Goal: Task Accomplishment & Management: Complete application form

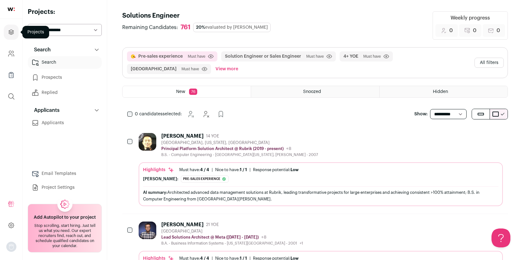
click at [9, 31] on icon "Projects" at bounding box center [11, 32] width 7 height 8
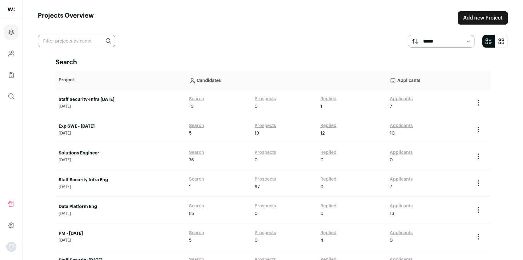
click at [474, 19] on link "Add new Project" at bounding box center [483, 17] width 50 height 13
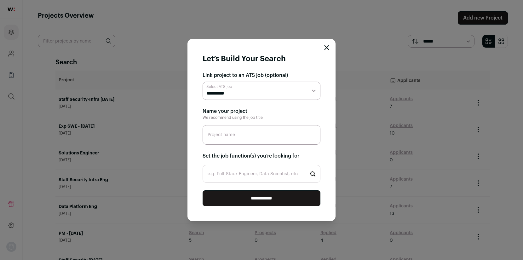
click at [231, 93] on select "**********" at bounding box center [262, 91] width 118 height 18
select select "*****"
click at [203, 82] on select "**********" at bounding box center [262, 91] width 118 height 18
click at [235, 134] on input "Project name" at bounding box center [262, 135] width 118 height 20
type input "Partner Engineer"
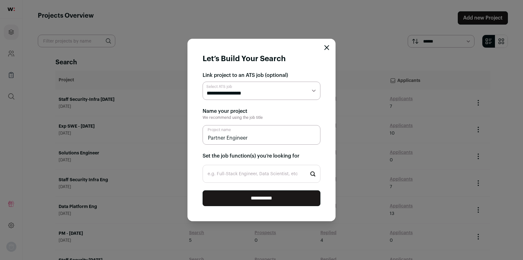
click at [256, 175] on input "e.g. Full-Stack Engineer, Data Scientist, etc" at bounding box center [262, 174] width 118 height 18
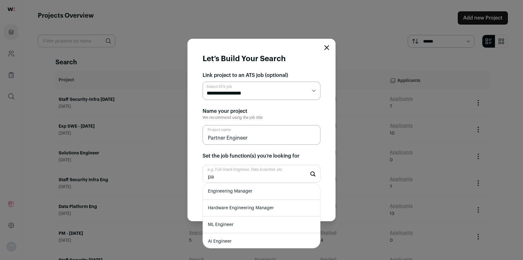
type input "p"
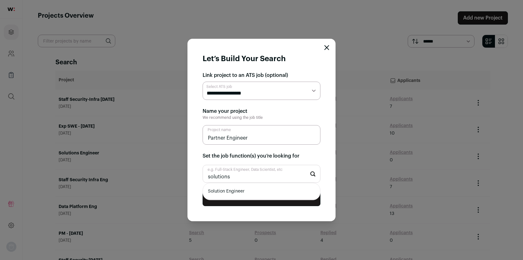
type input "solutions"
click at [247, 192] on li "Solution Engineer" at bounding box center [261, 191] width 117 height 17
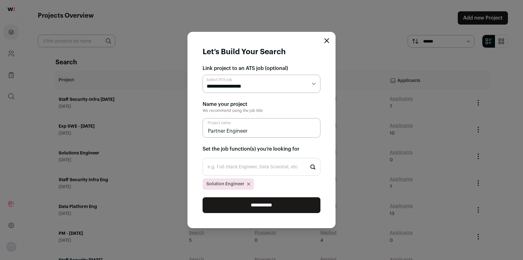
click at [248, 210] on input "**********" at bounding box center [262, 205] width 118 height 16
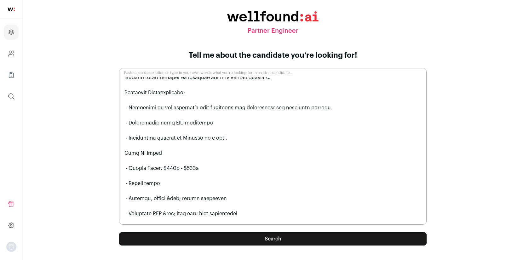
scroll to position [873, 0]
click at [251, 241] on button "Search" at bounding box center [273, 238] width 308 height 13
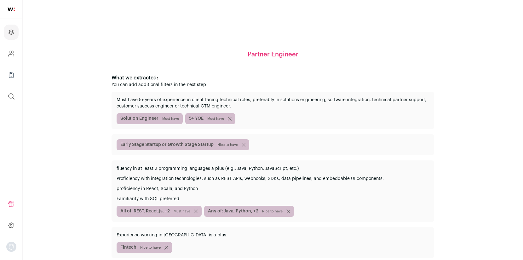
scroll to position [12, 0]
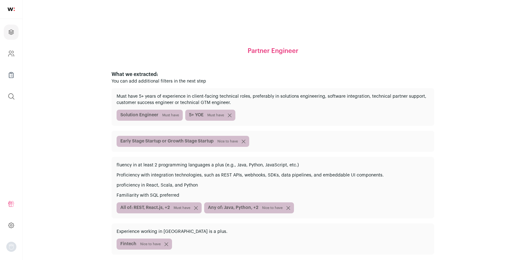
click at [279, 112] on div "Solution Engineer Must have 5+ YOE Must have" at bounding box center [273, 115] width 313 height 11
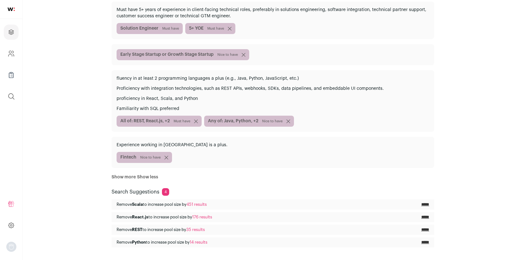
scroll to position [126, 0]
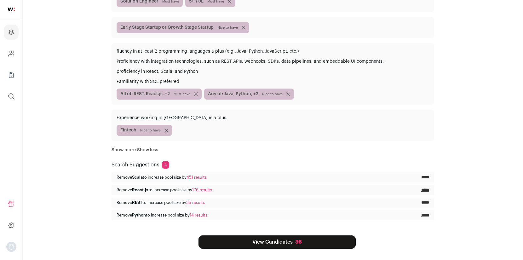
click at [424, 178] on input "*****" at bounding box center [425, 177] width 8 height 5
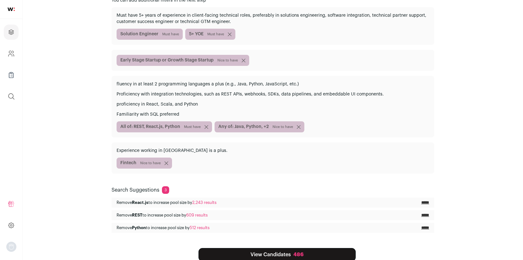
scroll to position [106, 0]
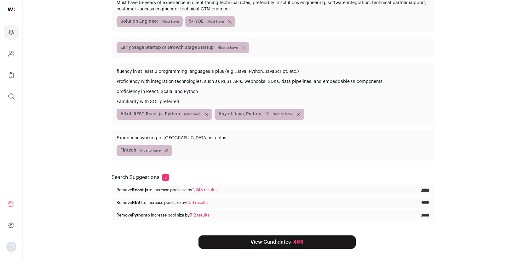
click at [273, 246] on link "View Candidates 486" at bounding box center [276, 241] width 157 height 13
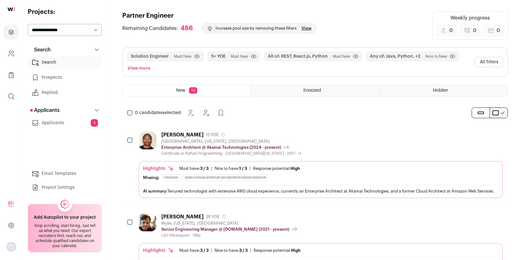
click at [491, 62] on button "All filters" at bounding box center [489, 62] width 29 height 10
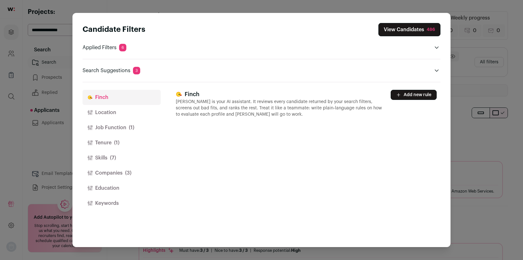
click at [118, 112] on button "Location" at bounding box center [122, 112] width 78 height 15
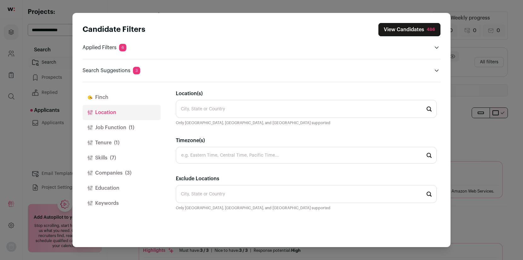
click at [225, 107] on input "Location(s)" at bounding box center [306, 109] width 261 height 18
click at [233, 126] on li "[GEOGRAPHIC_DATA], [US_STATE] 🇺🇸" at bounding box center [306, 126] width 260 height 17
type input "[GEOGRAPHIC_DATA], [US_STATE] 🇺🇸"
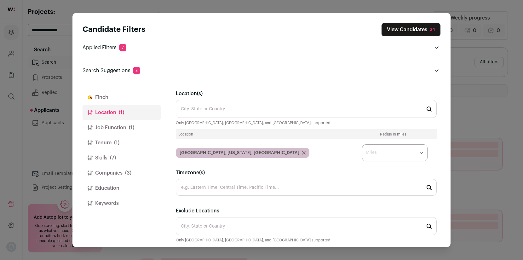
click at [403, 154] on select "* ** ** **" at bounding box center [395, 152] width 66 height 17
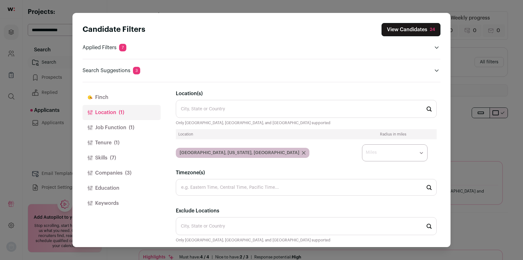
select select "****"
click at [362, 144] on select "* ** ** **" at bounding box center [395, 152] width 66 height 17
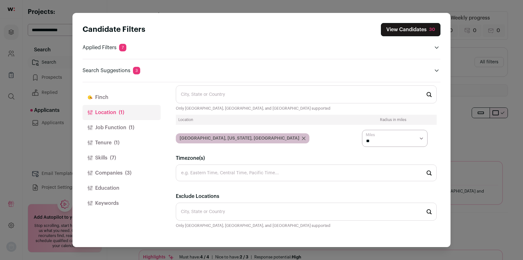
click at [401, 30] on button "View Candidates 30" at bounding box center [411, 29] width 60 height 13
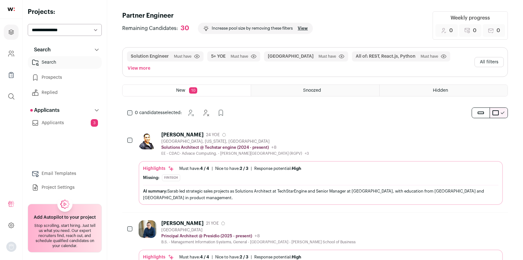
click at [482, 59] on button "All filters" at bounding box center [489, 62] width 29 height 10
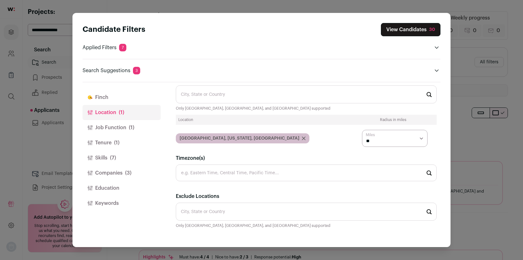
click at [106, 125] on button "Job Function (1)" at bounding box center [122, 127] width 78 height 15
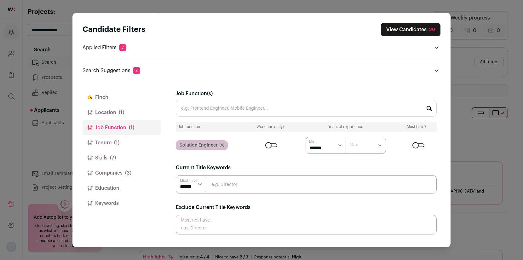
click at [237, 106] on input "Job Function(s)" at bounding box center [306, 108] width 261 height 17
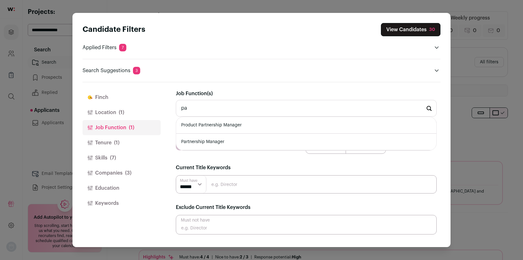
type input "p"
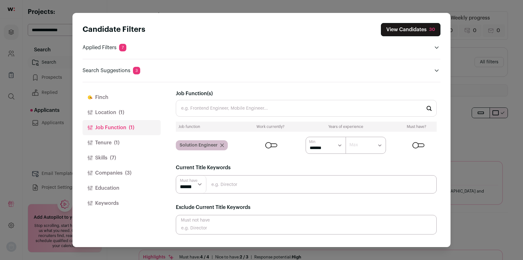
click at [243, 188] on input "Close modal via background" at bounding box center [306, 184] width 261 height 18
type input "partner"
click at [224, 112] on input "Job Function(s)" at bounding box center [306, 108] width 261 height 17
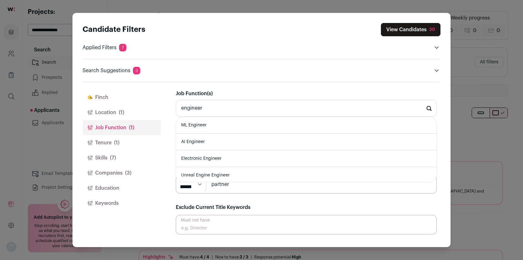
click at [181, 108] on input "engineer" at bounding box center [306, 108] width 261 height 17
click at [194, 124] on li "Sales Engineer" at bounding box center [306, 125] width 260 height 17
type input "Sales Engineer"
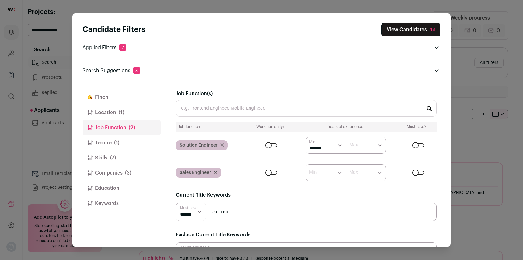
click at [236, 211] on input "partner" at bounding box center [306, 212] width 261 height 18
click at [193, 209] on select "****** ******" at bounding box center [191, 212] width 30 height 18
click at [241, 212] on input "partner" at bounding box center [306, 212] width 261 height 18
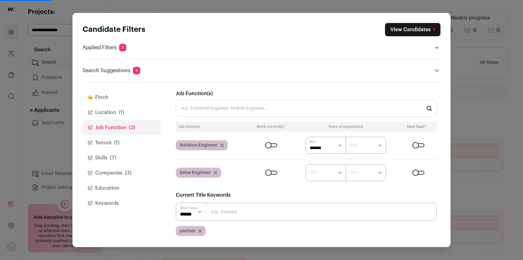
click at [232, 210] on input "Close modal via background" at bounding box center [306, 212] width 261 height 18
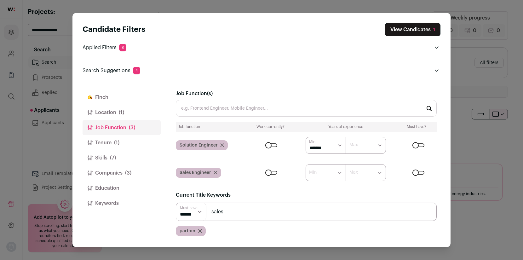
type input "sales"
click at [229, 210] on input "Close modal via background" at bounding box center [306, 212] width 261 height 18
type input "solution"
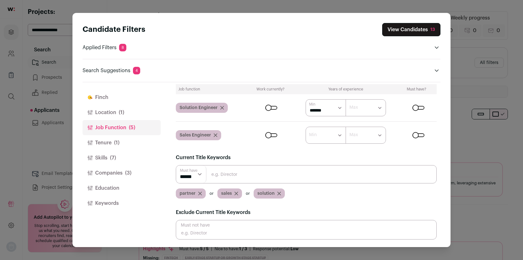
click at [200, 194] on icon "Close modal via background" at bounding box center [199, 193] width 3 height 3
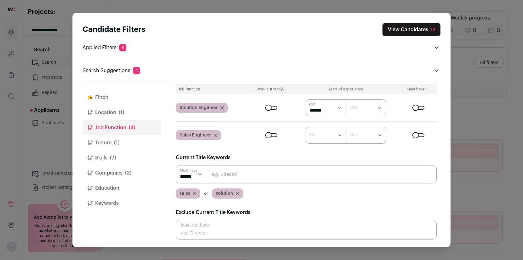
click at [237, 193] on icon "Close modal via background" at bounding box center [237, 193] width 3 height 3
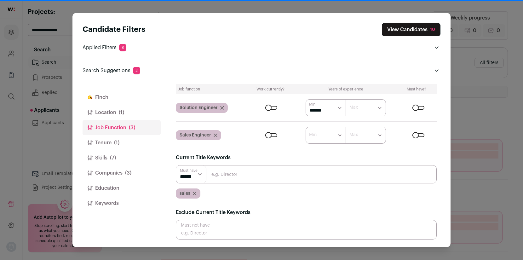
click at [196, 194] on icon "Close modal via background" at bounding box center [195, 194] width 4 height 4
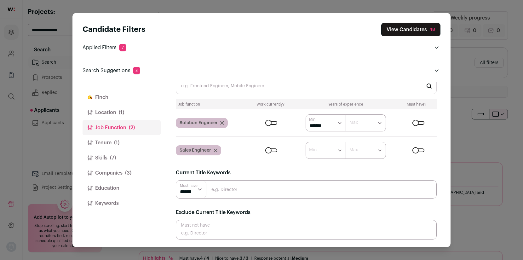
scroll to position [0, 0]
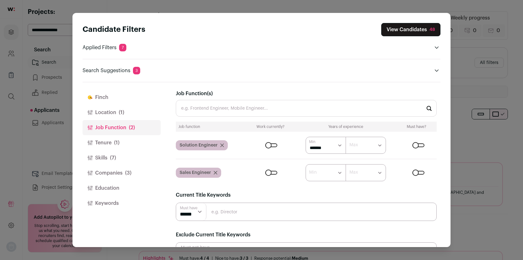
click at [233, 109] on input "Job Function(s)" at bounding box center [306, 108] width 261 height 17
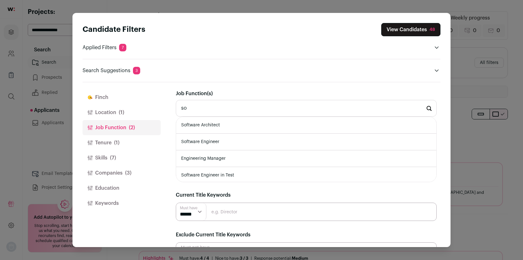
type input "s"
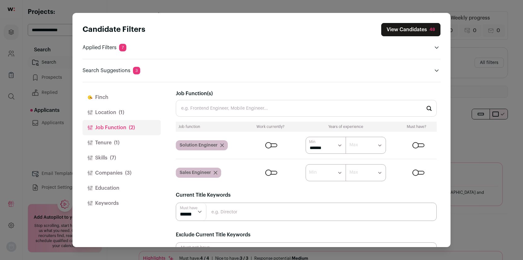
click at [112, 140] on button "Tenure (1)" at bounding box center [122, 142] width 78 height 15
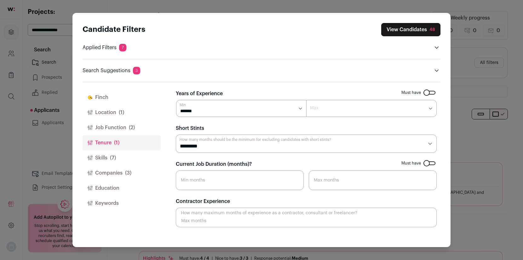
click at [240, 106] on select "******* ****** ******* ******* ******* ******* ******* ******* ******* ******* …" at bounding box center [241, 108] width 130 height 17
select select "*"
click at [176, 100] on select "******* ****** ******* ******* ******* ******* ******* ******* ******* ******* …" at bounding box center [241, 108] width 130 height 17
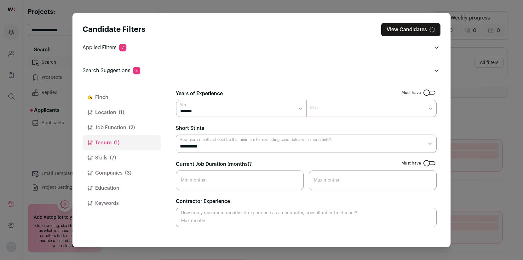
click at [109, 157] on button "Skills (7)" at bounding box center [122, 157] width 78 height 15
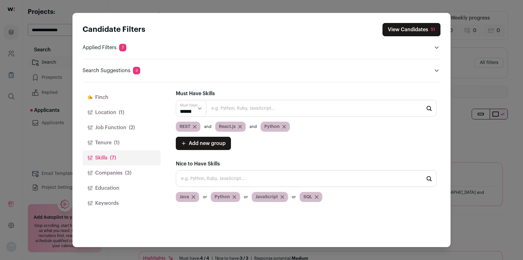
click at [106, 173] on button "Companies (3)" at bounding box center [122, 172] width 78 height 15
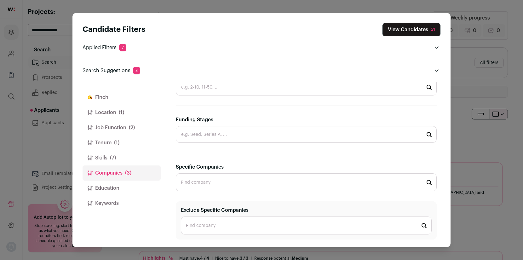
scroll to position [3, 0]
click at [219, 227] on input "Exclude Specific Companies" at bounding box center [306, 225] width 251 height 18
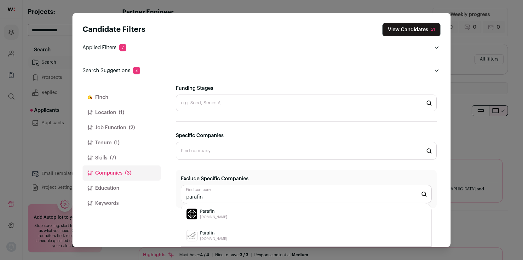
click at [224, 214] on div "Parafin [DOMAIN_NAME]" at bounding box center [306, 213] width 240 height 11
type input "Parafin [DOMAIN_NAME]"
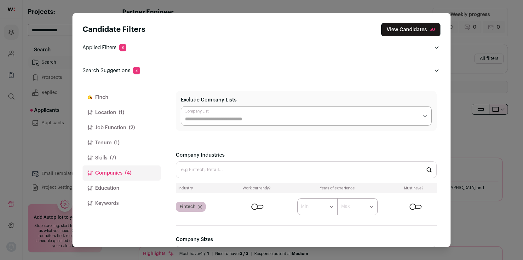
scroll to position [0, 0]
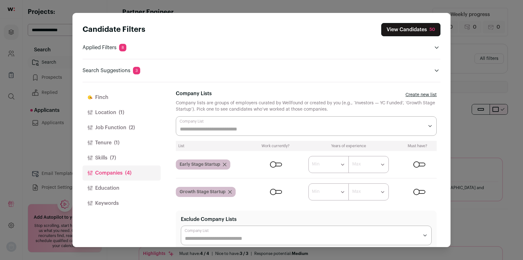
click at [405, 28] on button "View Candidates 50" at bounding box center [410, 29] width 59 height 13
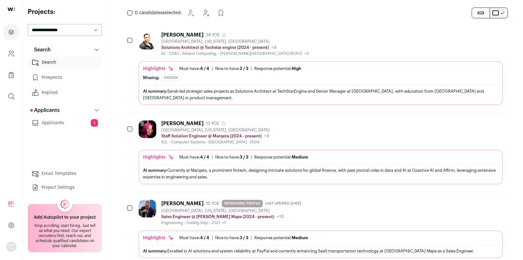
scroll to position [101, 0]
click at [180, 120] on div "[PERSON_NAME]" at bounding box center [182, 123] width 42 height 6
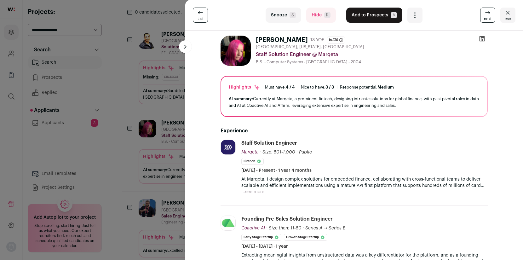
click at [483, 39] on icon at bounding box center [482, 39] width 6 height 6
click at [108, 62] on div "last Snooze S Hide R Add to Prospects A Are you sure? [PERSON_NAME] is already …" at bounding box center [261, 130] width 523 height 260
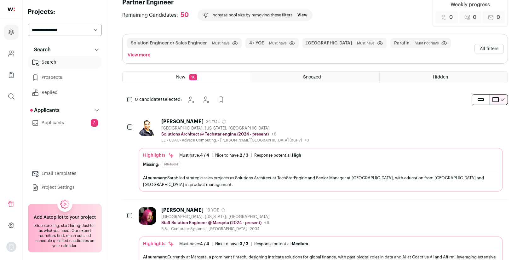
scroll to position [0, 0]
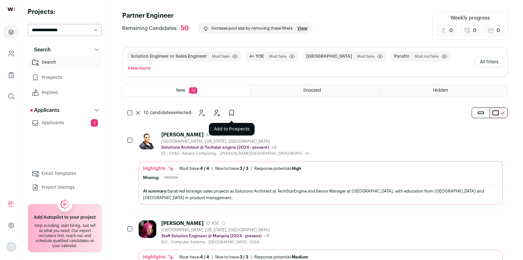
click at [232, 109] on icon "Add to Prospects" at bounding box center [232, 113] width 8 height 8
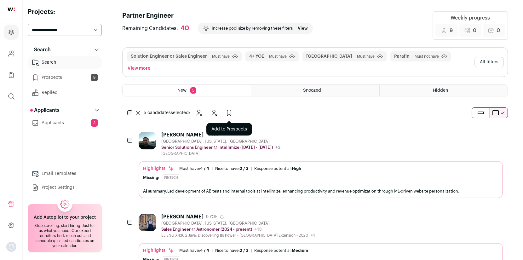
click at [229, 109] on icon "Add to Prospects" at bounding box center [229, 113] width 8 height 8
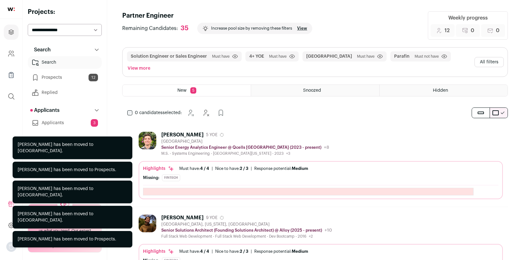
click at [132, 106] on div "0 candidates selected: [GEOGRAPHIC_DATA] Hide Add to Prospects" at bounding box center [177, 112] width 110 height 13
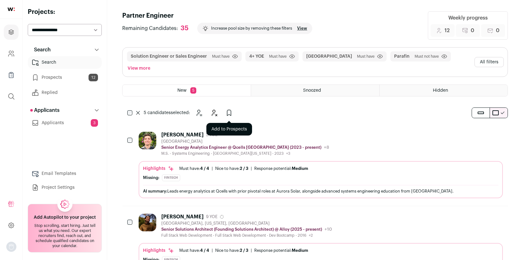
click at [228, 109] on icon "Add to Prospects" at bounding box center [229, 113] width 8 height 8
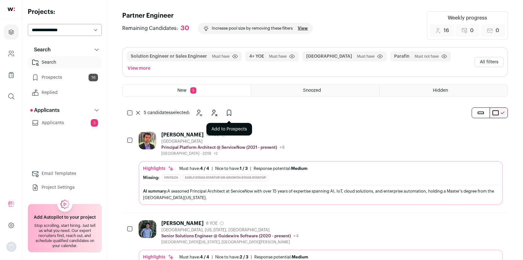
click at [227, 110] on icon "Add to Prospects" at bounding box center [229, 113] width 4 height 6
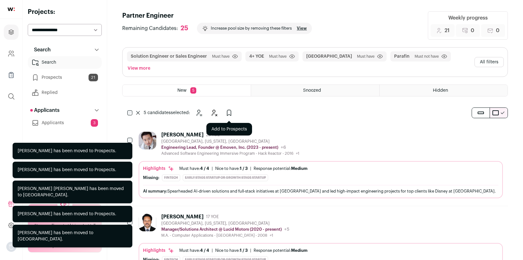
click at [231, 110] on icon "Add to Prospects" at bounding box center [229, 113] width 4 height 6
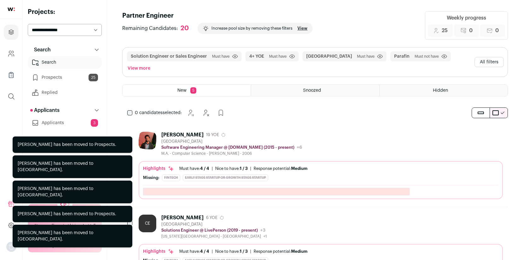
click at [131, 106] on div "0 candidates selected: [GEOGRAPHIC_DATA] Hide Add to Prospects" at bounding box center [177, 112] width 110 height 13
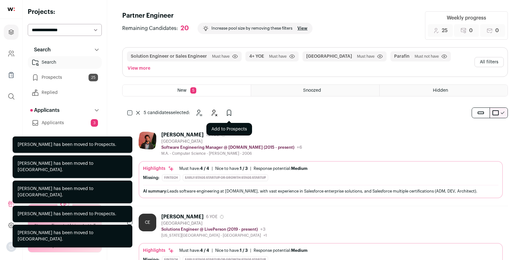
click at [227, 110] on icon "Add to Prospects" at bounding box center [229, 113] width 4 height 6
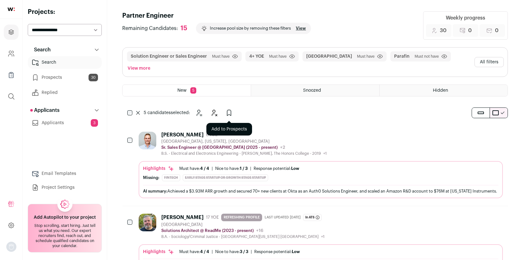
click at [227, 110] on icon "Add to Prospects" at bounding box center [229, 113] width 4 height 6
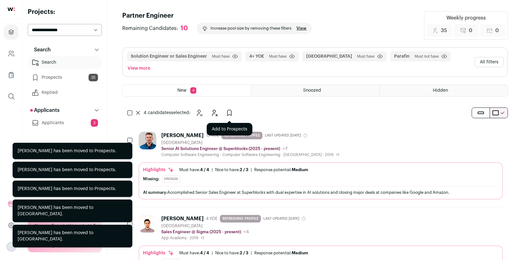
click at [235, 106] on button "Add to Prospects" at bounding box center [229, 112] width 13 height 13
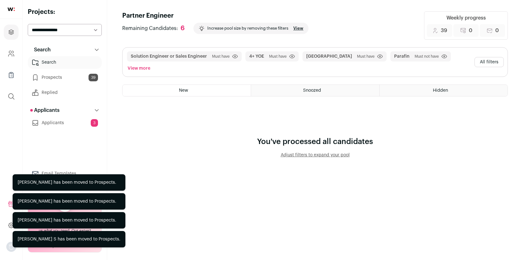
click at [71, 77] on link "Prospects 39" at bounding box center [65, 77] width 74 height 13
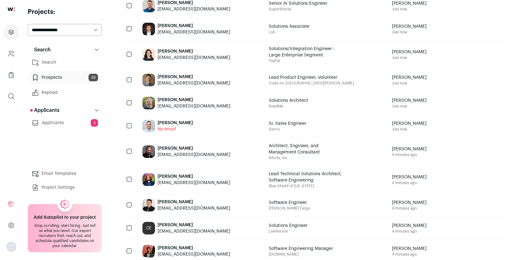
scroll to position [220, 0]
